Goal: Information Seeking & Learning: Learn about a topic

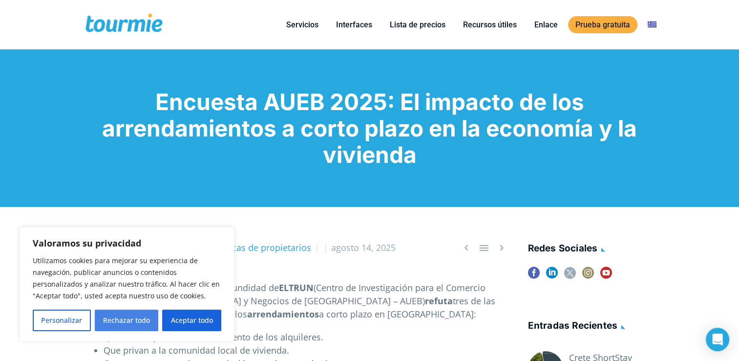
click at [141, 319] on button "Rechazar todo" at bounding box center [127, 319] width 64 height 21
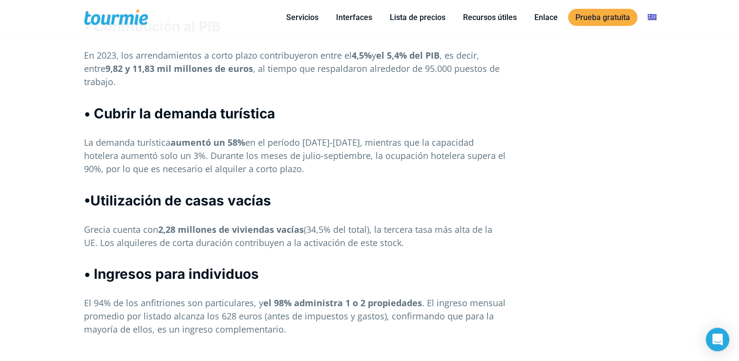
scroll to position [786, 0]
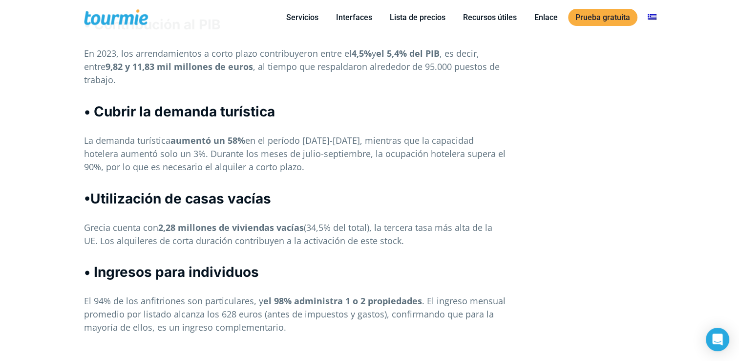
drag, startPoint x: 154, startPoint y: 202, endPoint x: 40, endPoint y: 231, distance: 118.4
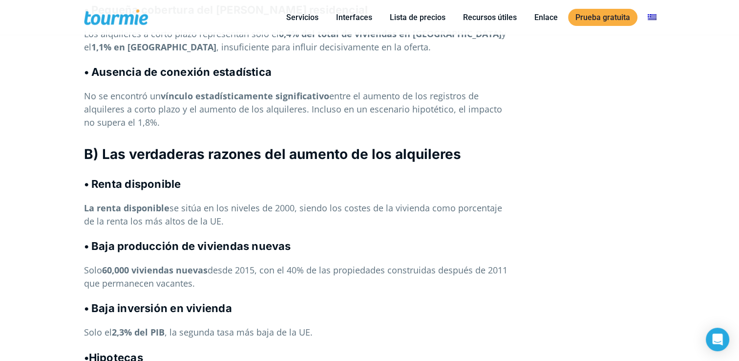
scroll to position [1513, 0]
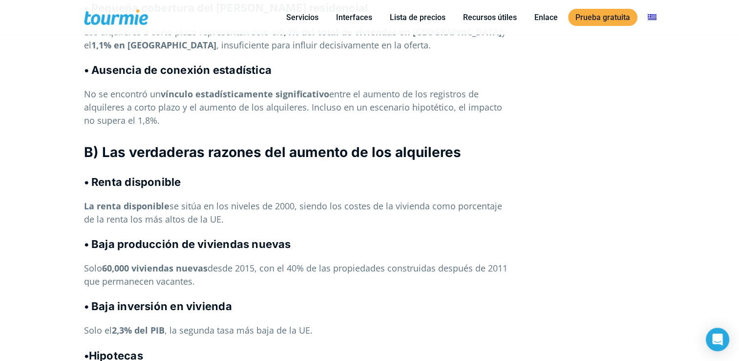
drag, startPoint x: 40, startPoint y: 231, endPoint x: 39, endPoint y: 253, distance: 22.5
click at [39, 253] on div "   Por Tourmie Team Noticias turísticas de propietarios agosto 14, 2025 Una …" at bounding box center [369, 98] width 739 height 2908
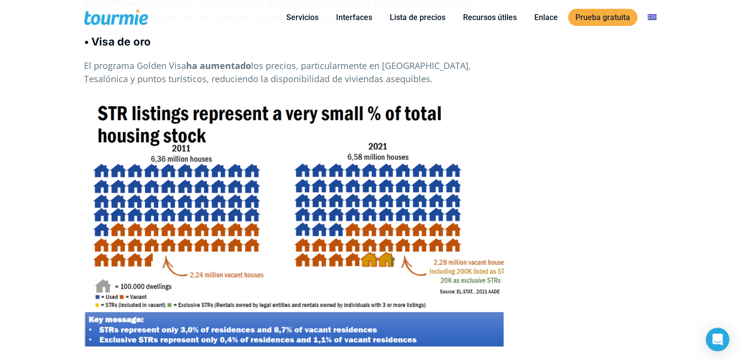
scroll to position [1960, 0]
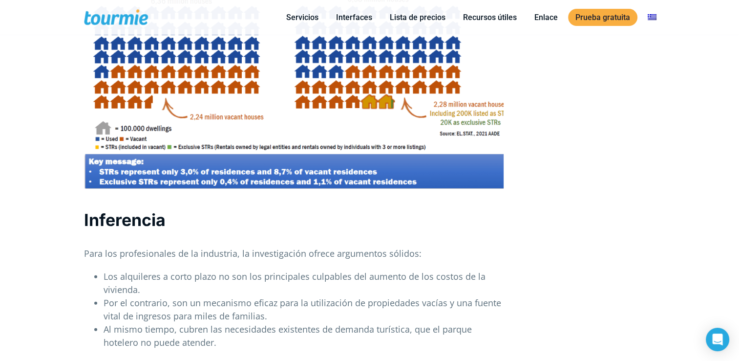
drag, startPoint x: 117, startPoint y: 131, endPoint x: 68, endPoint y: 152, distance: 52.9
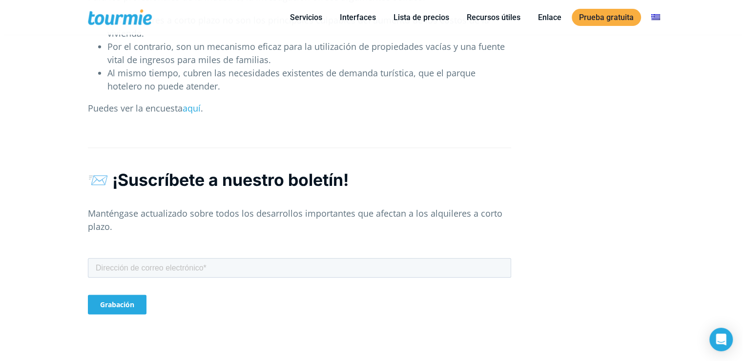
scroll to position [2355, 0]
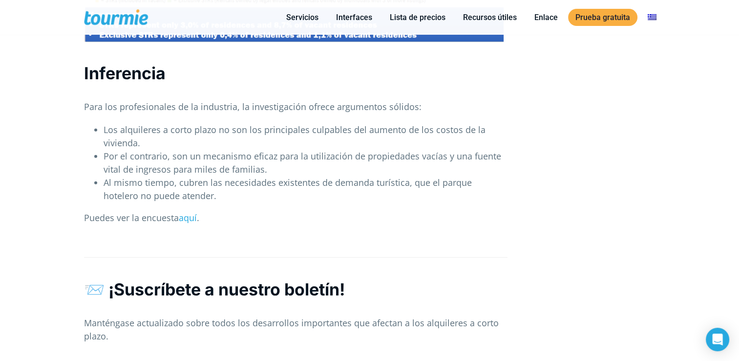
scroll to position [2239, 0]
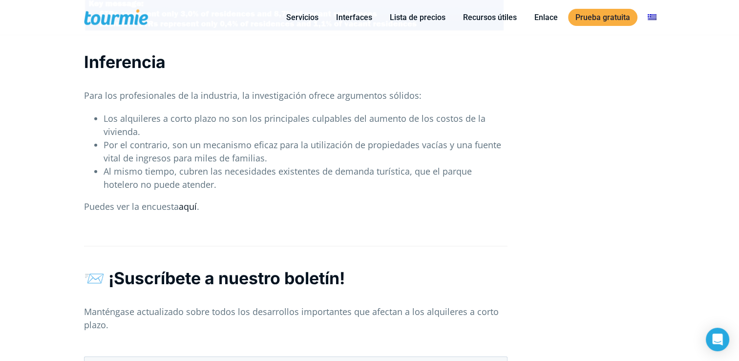
click at [187, 200] on span "aquí" at bounding box center [188, 206] width 18 height 12
